Goal: Navigation & Orientation: Understand site structure

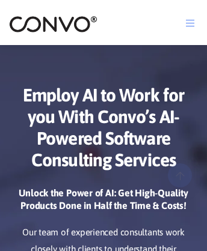
scroll to position [5856, 0]
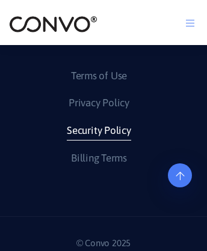
click at [99, 121] on link "Security Policy" at bounding box center [99, 130] width 64 height 19
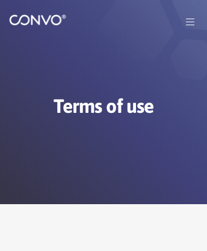
click at [43, 26] on img at bounding box center [37, 20] width 57 height 12
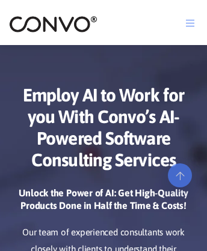
scroll to position [157, 0]
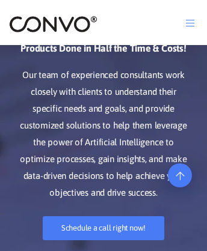
click at [180, 149] on icon at bounding box center [179, 144] width 8 height 10
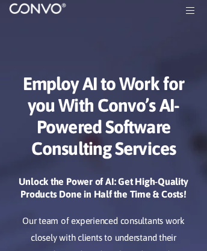
scroll to position [0, 0]
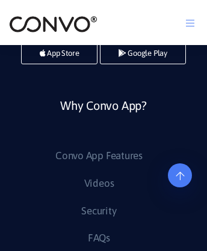
click at [103, 147] on link "Why Convo App?" at bounding box center [103, 120] width 87 height 52
